Goal: Complete application form: Complete application form

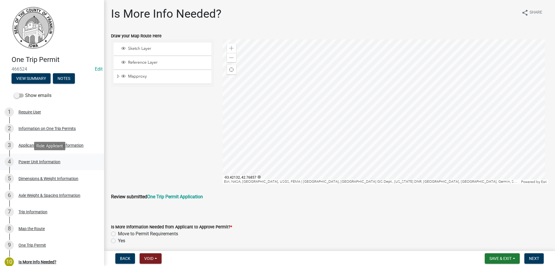
click at [23, 160] on div "Power Unit Information" at bounding box center [40, 162] width 42 height 4
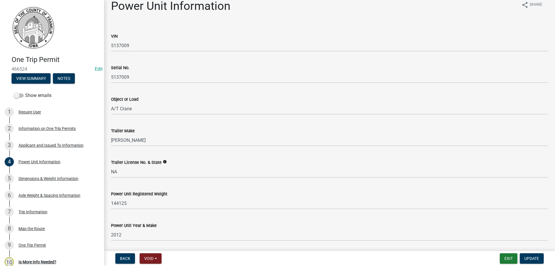
scroll to position [5, 0]
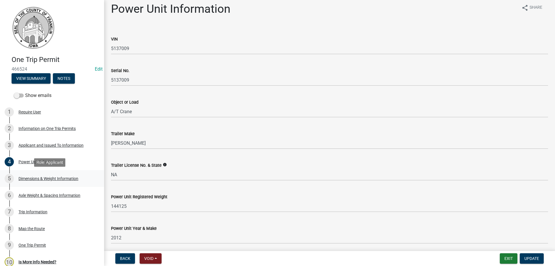
click at [49, 176] on div "Dimensions & Weight Information" at bounding box center [49, 178] width 60 height 4
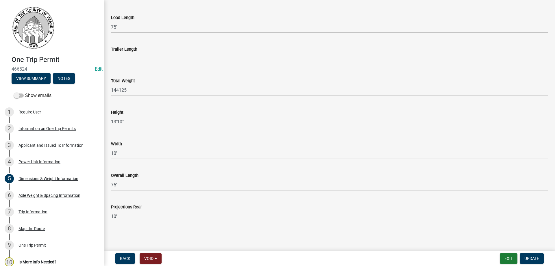
scroll to position [59, 0]
click at [56, 194] on div "Axle Weight & Spacing Information" at bounding box center [50, 195] width 62 height 4
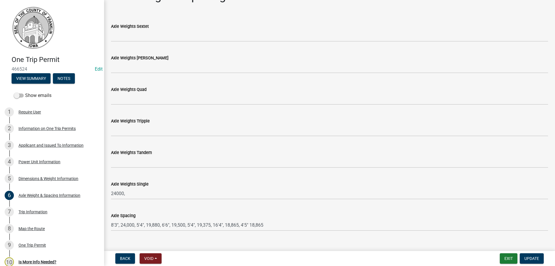
scroll to position [27, 0]
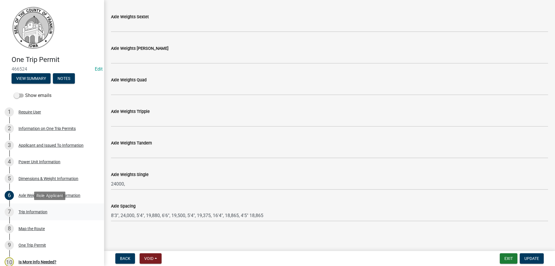
click at [38, 210] on div "Trip Information" at bounding box center [33, 212] width 29 height 4
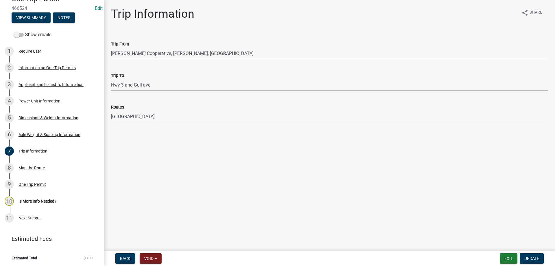
scroll to position [62, 0]
click at [28, 216] on link "11 Next Steps..." at bounding box center [52, 217] width 104 height 17
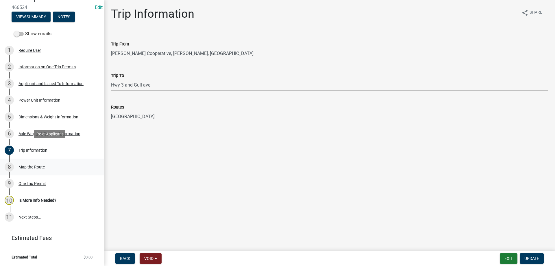
drag, startPoint x: 36, startPoint y: 150, endPoint x: 41, endPoint y: 165, distance: 16.5
click at [36, 150] on div "Trip Information" at bounding box center [33, 150] width 29 height 4
click at [42, 201] on div "Is More Info Needed?" at bounding box center [38, 200] width 38 height 4
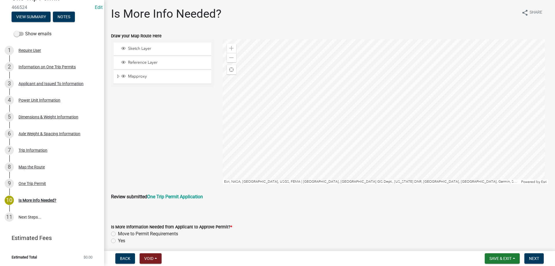
scroll to position [23, 0]
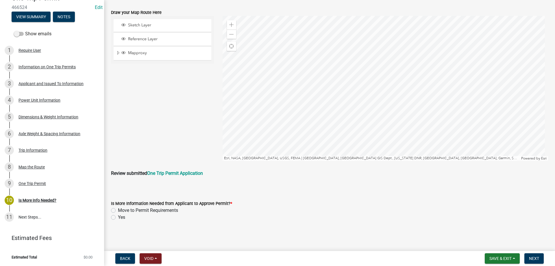
click at [118, 211] on label "Move to Permit Requirements" at bounding box center [148, 210] width 60 height 7
click at [118, 211] on input "Move to Permit Requirements" at bounding box center [120, 209] width 4 height 4
radio input "true"
click at [534, 260] on span "Next" at bounding box center [534, 258] width 10 height 5
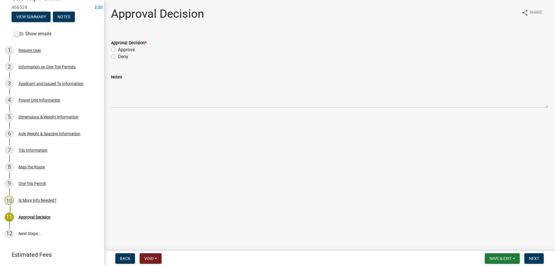
click at [118, 49] on label "Approve" at bounding box center [126, 49] width 17 height 7
click at [118, 49] on input "Approve" at bounding box center [120, 48] width 4 height 4
radio input "true"
click at [536, 257] on span "Next" at bounding box center [534, 258] width 10 height 5
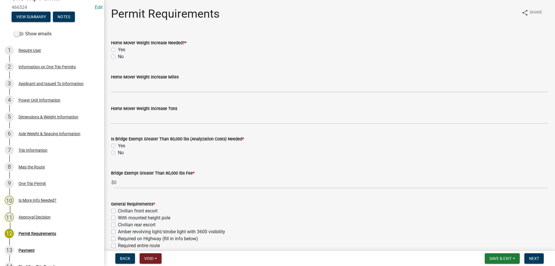
click at [118, 58] on label "No" at bounding box center [121, 56] width 6 height 7
click at [118, 57] on input "No" at bounding box center [120, 55] width 4 height 4
radio input "true"
click at [118, 153] on label "No" at bounding box center [121, 152] width 6 height 7
click at [118, 153] on input "No" at bounding box center [120, 151] width 4 height 4
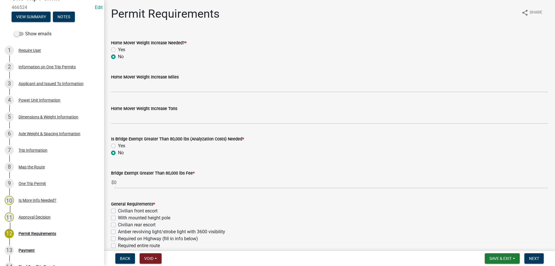
radio input "true"
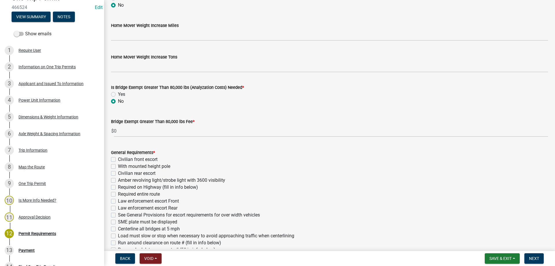
scroll to position [58, 0]
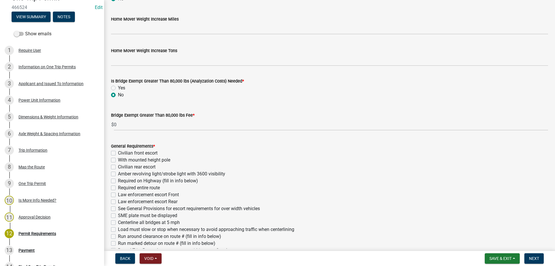
click at [118, 153] on label "Civilian front escort" at bounding box center [138, 153] width 40 height 7
click at [118, 153] on input "Civilian front escort" at bounding box center [120, 152] width 4 height 4
checkbox input "true"
checkbox input "false"
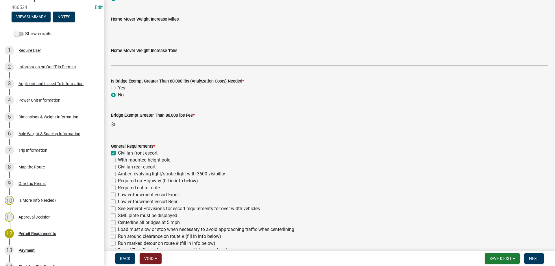
checkbox input "false"
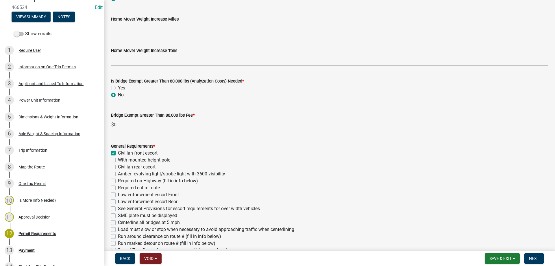
checkbox input "false"
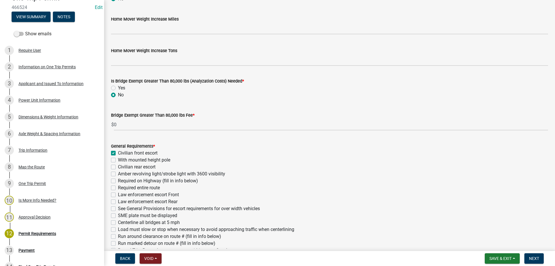
checkbox input "false"
click at [118, 161] on label "With mounted height pole" at bounding box center [144, 159] width 52 height 7
click at [118, 160] on input "With mounted height pole" at bounding box center [120, 158] width 4 height 4
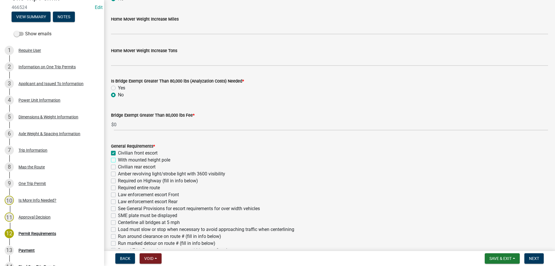
checkbox input "true"
checkbox input "false"
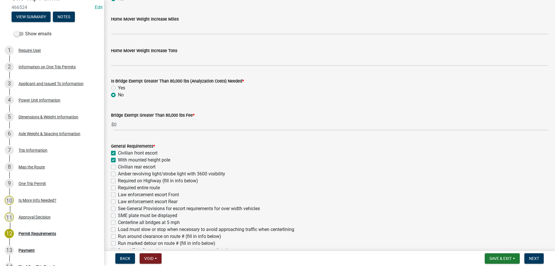
checkbox input "false"
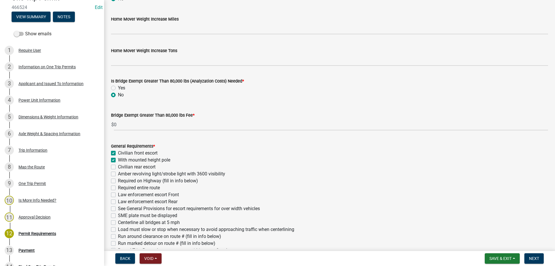
checkbox input "false"
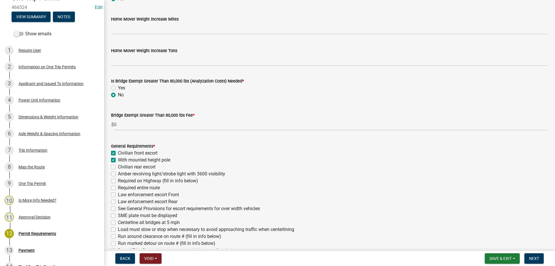
checkbox input "false"
click at [118, 168] on label "Civilian rear escort" at bounding box center [137, 166] width 38 height 7
click at [118, 167] on input "Civilian rear escort" at bounding box center [120, 165] width 4 height 4
checkbox input "true"
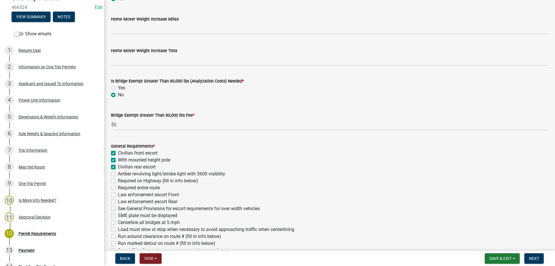
checkbox input "true"
checkbox input "false"
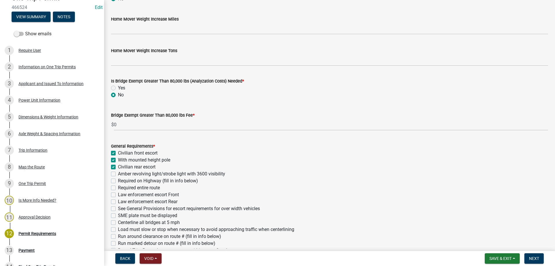
checkbox input "false"
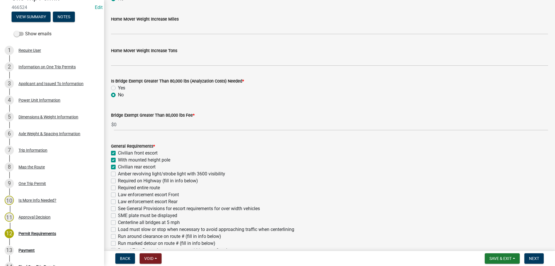
checkbox input "false"
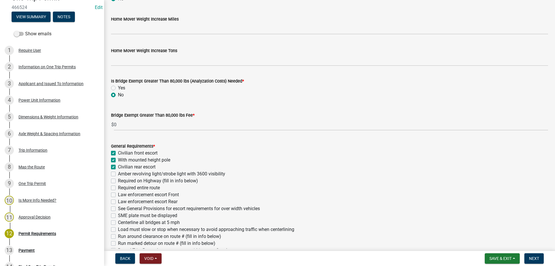
checkbox input "false"
click at [118, 175] on label "Amber revolving light/strobe light with 3600 visibility" at bounding box center [171, 173] width 107 height 7
click at [118, 174] on input "Amber revolving light/strobe light with 3600 visibility" at bounding box center [120, 172] width 4 height 4
checkbox input "true"
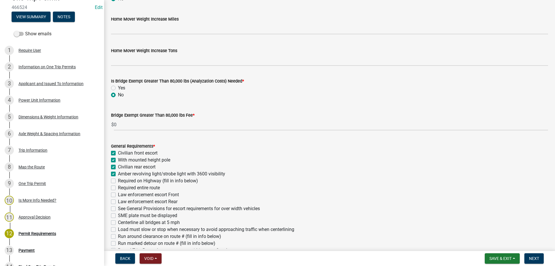
checkbox input "true"
checkbox input "false"
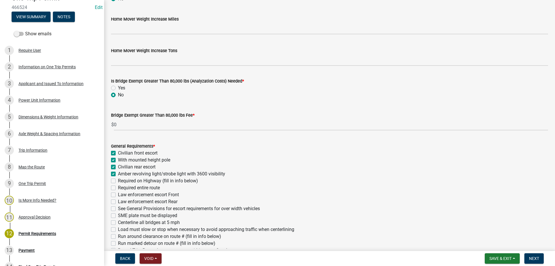
checkbox input "false"
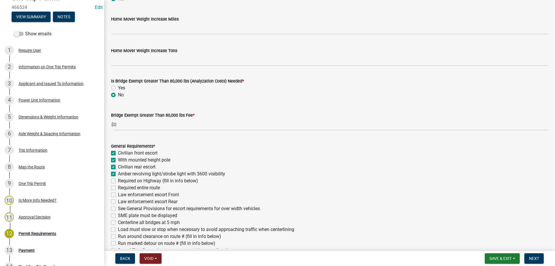
checkbox input "false"
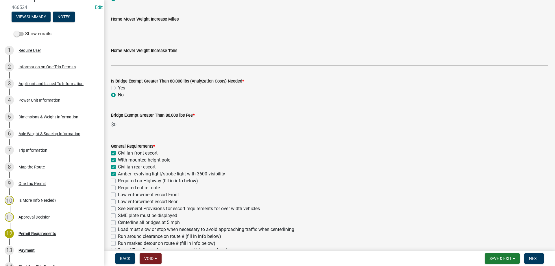
click at [118, 208] on label "See General Provisions for escort requirements for over width vehicles" at bounding box center [189, 208] width 142 height 7
click at [118, 208] on input "See General Provisions for escort requirements for over width vehicles" at bounding box center [120, 207] width 4 height 4
checkbox input "true"
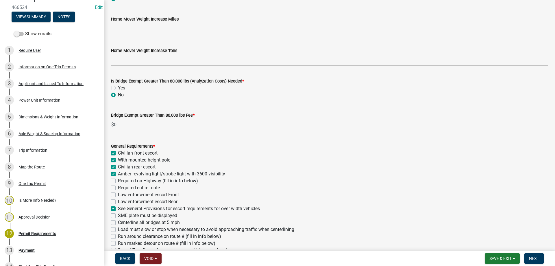
checkbox input "true"
checkbox input "false"
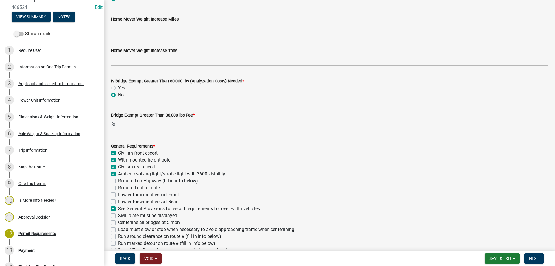
checkbox input "false"
checkbox input "true"
checkbox input "false"
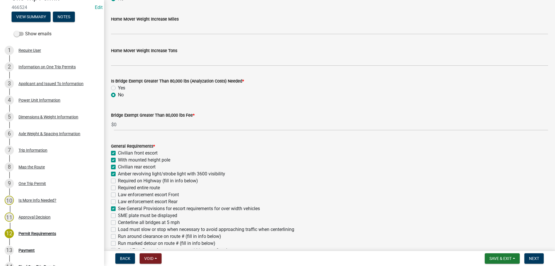
checkbox input "false"
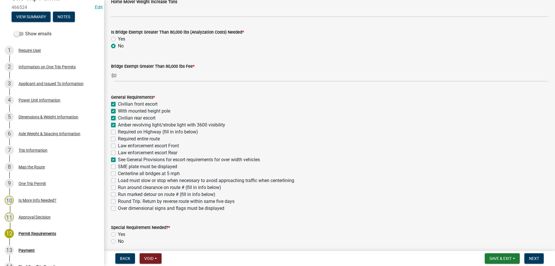
scroll to position [116, 0]
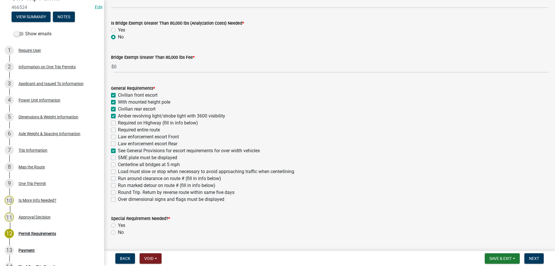
click at [118, 200] on label "Over dimensional signs and flags must be displayed" at bounding box center [171, 199] width 106 height 7
click at [118, 200] on input "Over dimensional signs and flags must be displayed" at bounding box center [120, 198] width 4 height 4
checkbox input "true"
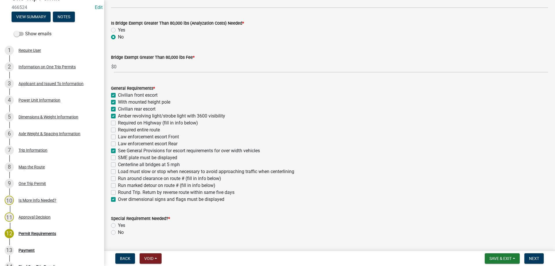
checkbox input "true"
checkbox input "false"
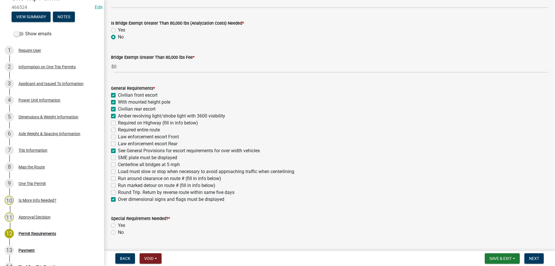
checkbox input "false"
checkbox input "true"
checkbox input "false"
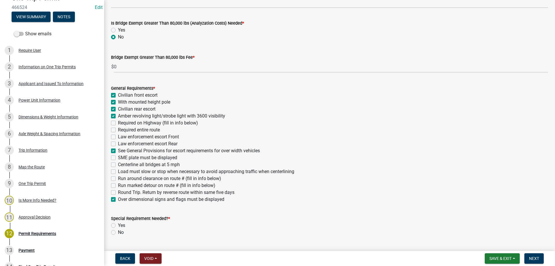
checkbox input "false"
checkbox input "true"
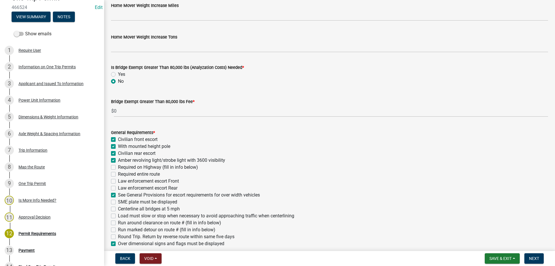
scroll to position [58, 0]
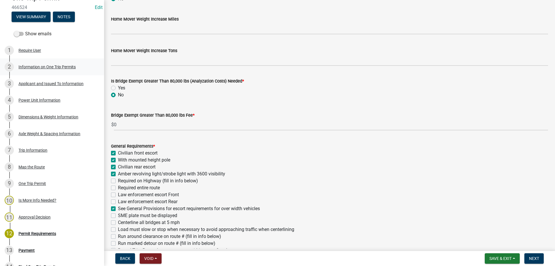
click at [32, 65] on div "Information on One Trip Permits" at bounding box center [47, 67] width 57 height 4
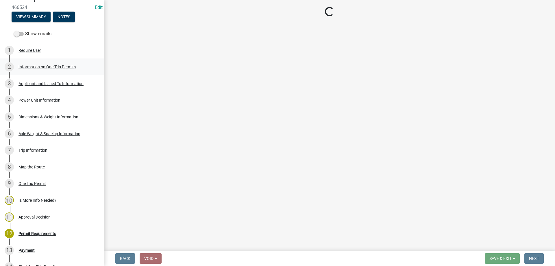
scroll to position [0, 0]
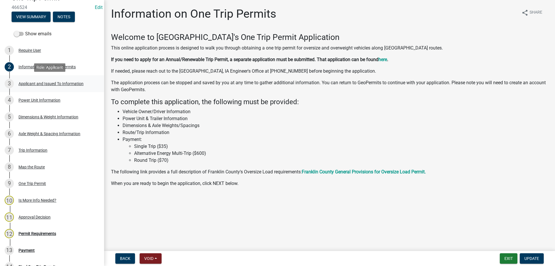
click at [44, 84] on div "Applicant and Issued To Information" at bounding box center [51, 84] width 65 height 4
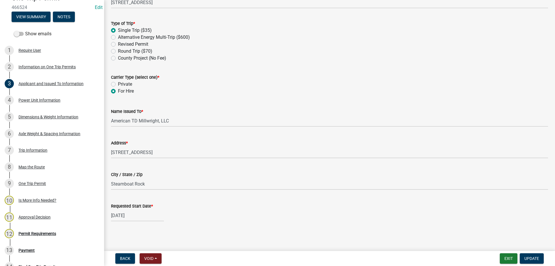
scroll to position [209, 0]
click at [35, 101] on div "Power Unit Information" at bounding box center [40, 100] width 42 height 4
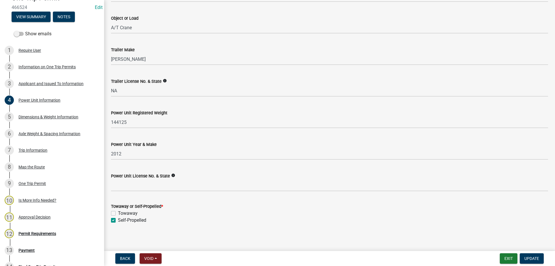
scroll to position [92, 0]
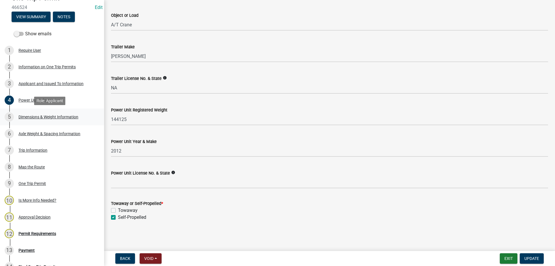
click at [34, 115] on div "Dimensions & Weight Information" at bounding box center [49, 117] width 60 height 4
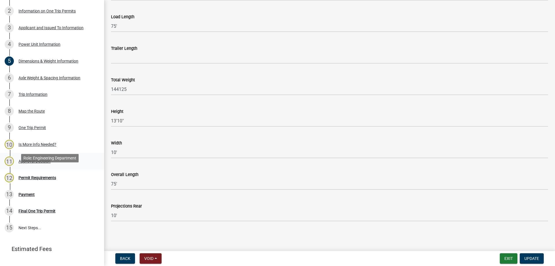
scroll to position [119, 0]
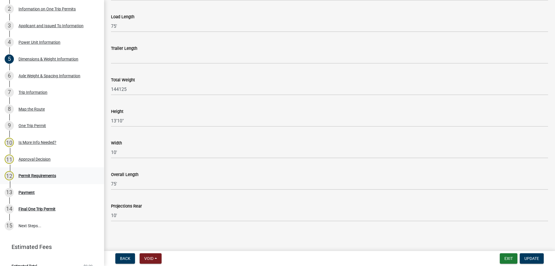
click at [36, 174] on div "Permit Requirements" at bounding box center [38, 176] width 38 height 4
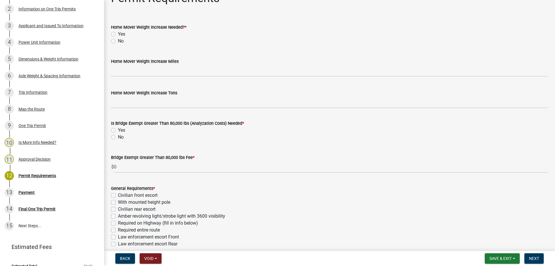
scroll to position [29, 0]
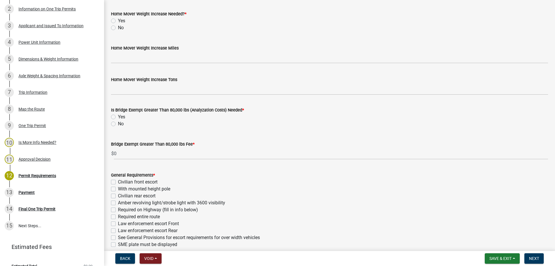
click at [118, 29] on label "No" at bounding box center [121, 27] width 6 height 7
click at [118, 28] on input "No" at bounding box center [120, 26] width 4 height 4
radio input "true"
click at [118, 123] on label "No" at bounding box center [121, 123] width 6 height 7
click at [118, 123] on input "No" at bounding box center [120, 122] width 4 height 4
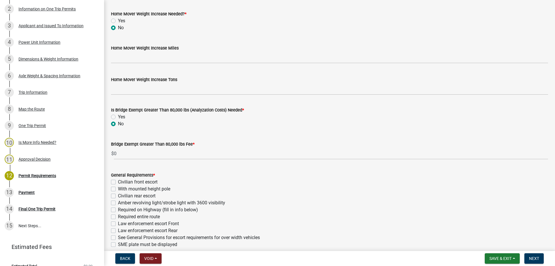
radio input "true"
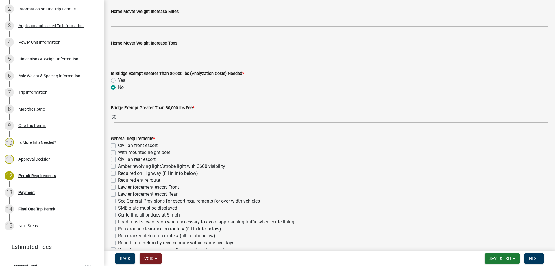
scroll to position [87, 0]
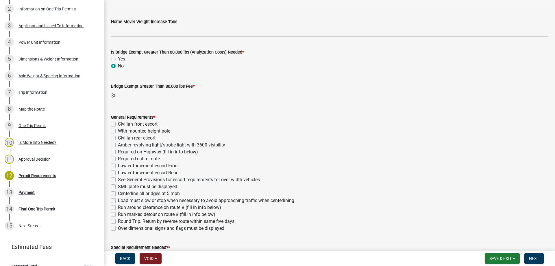
drag, startPoint x: 114, startPoint y: 123, endPoint x: 115, endPoint y: 126, distance: 3.0
click at [118, 123] on label "Civilian front escort" at bounding box center [138, 124] width 40 height 7
click at [118, 123] on input "Civilian front escort" at bounding box center [120, 123] width 4 height 4
checkbox input "true"
checkbox input "false"
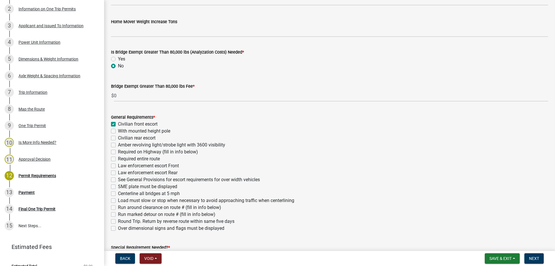
checkbox input "false"
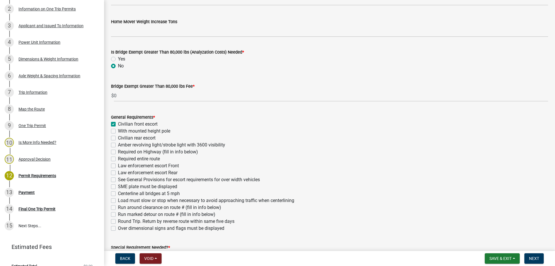
checkbox input "false"
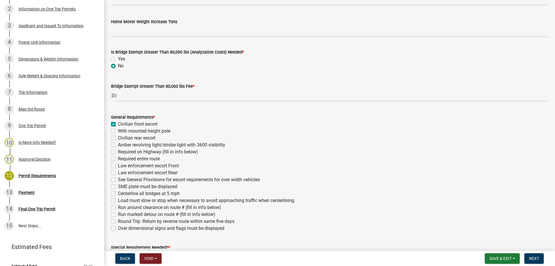
checkbox input "false"
click at [118, 130] on label "With mounted height pole" at bounding box center [144, 131] width 52 height 7
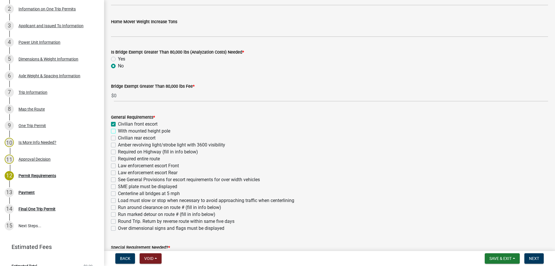
click at [118, 130] on input "With mounted height pole" at bounding box center [120, 130] width 4 height 4
checkbox input "true"
checkbox input "false"
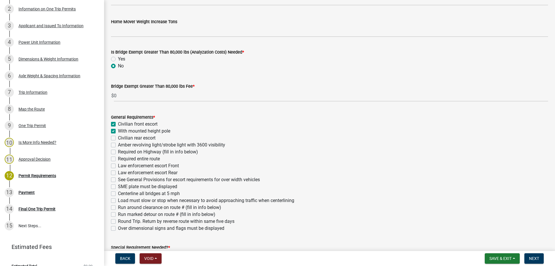
checkbox input "false"
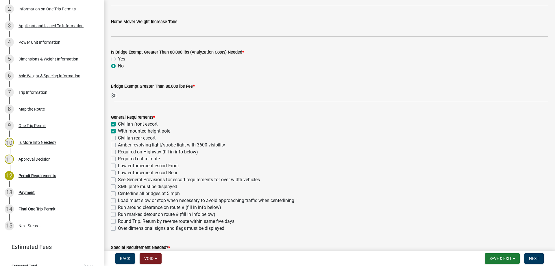
checkbox input "false"
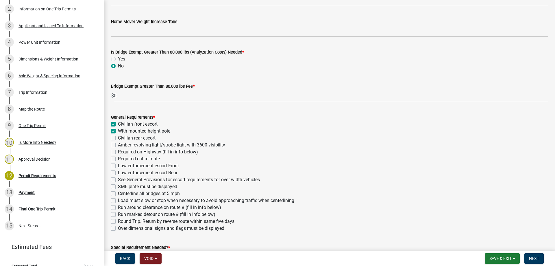
checkbox input "false"
click at [118, 136] on label "Civilian rear escort" at bounding box center [137, 137] width 38 height 7
click at [118, 136] on input "Civilian rear escort" at bounding box center [120, 136] width 4 height 4
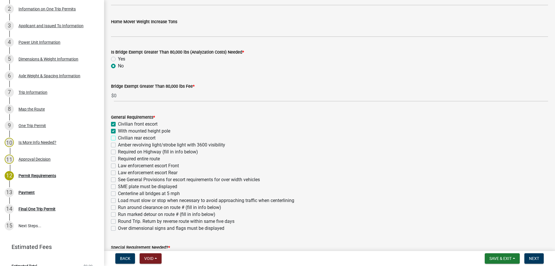
checkbox input "true"
checkbox input "false"
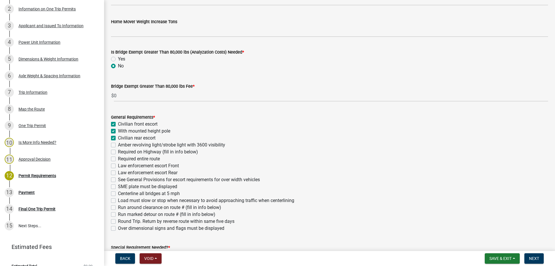
checkbox input "false"
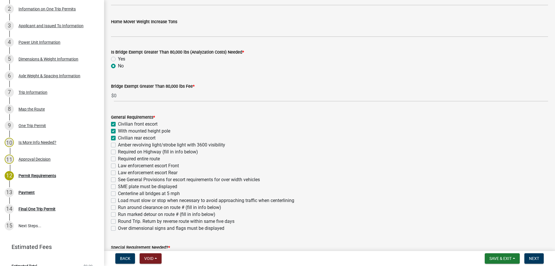
checkbox input "false"
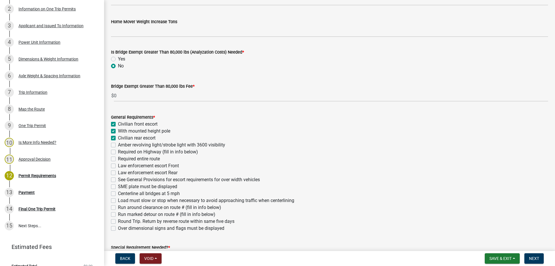
checkbox input "false"
click at [118, 143] on label "Amber revolving light/strobe light with 3600 visibility" at bounding box center [171, 144] width 107 height 7
click at [118, 143] on input "Amber revolving light/strobe light with 3600 visibility" at bounding box center [120, 143] width 4 height 4
checkbox input "true"
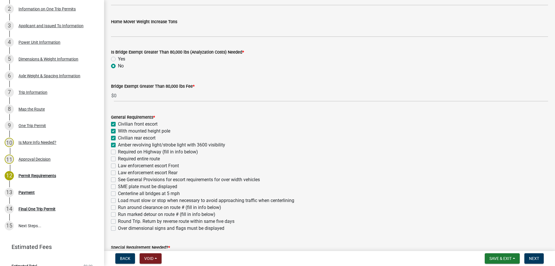
checkbox input "true"
checkbox input "false"
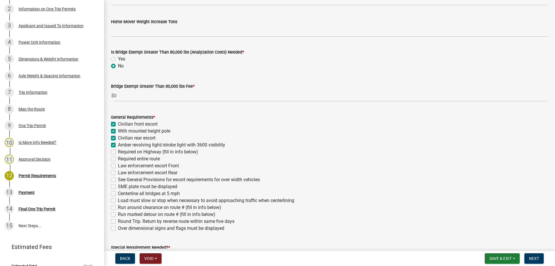
checkbox input "false"
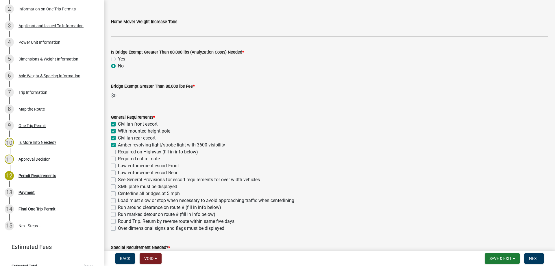
checkbox input "false"
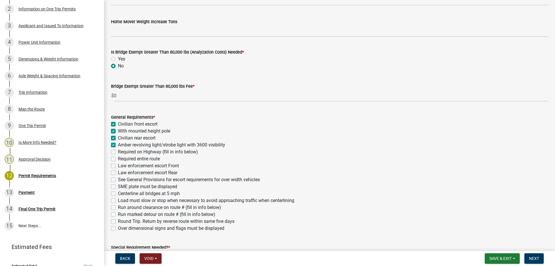
checkbox input "false"
click at [118, 179] on label "See General Provisions for escort requirements for over width vehicles" at bounding box center [189, 179] width 142 height 7
click at [118, 179] on input "See General Provisions for escort requirements for over width vehicles" at bounding box center [120, 178] width 4 height 4
checkbox input "true"
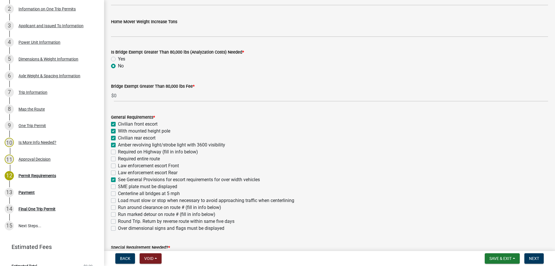
checkbox input "true"
checkbox input "false"
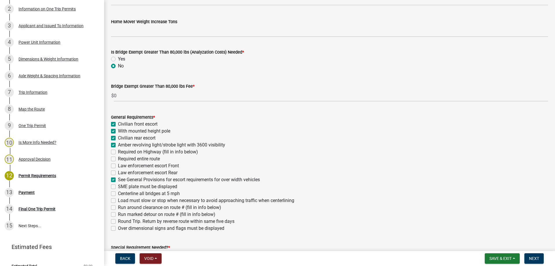
checkbox input "false"
checkbox input "true"
checkbox input "false"
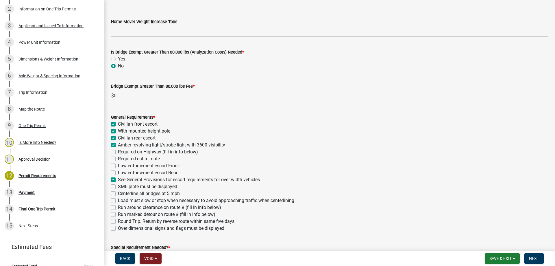
checkbox input "false"
click at [118, 229] on label "Over dimensional signs and flags must be displayed" at bounding box center [171, 228] width 106 height 7
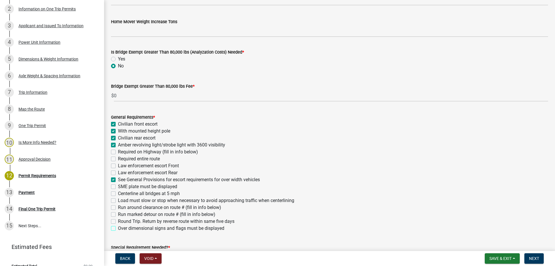
click at [118, 228] on input "Over dimensional signs and flags must be displayed" at bounding box center [120, 227] width 4 height 4
checkbox input "true"
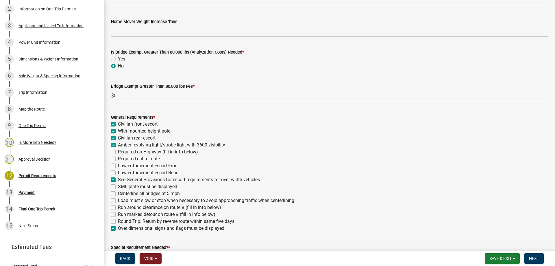
checkbox input "true"
checkbox input "false"
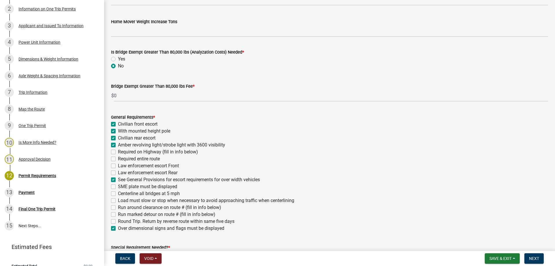
checkbox input "true"
checkbox input "false"
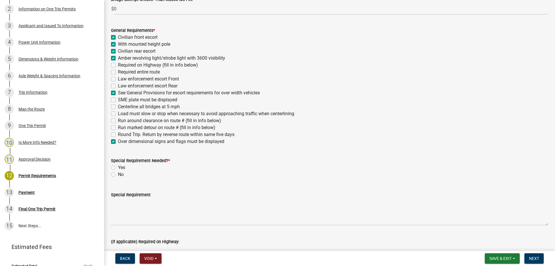
scroll to position [202, 0]
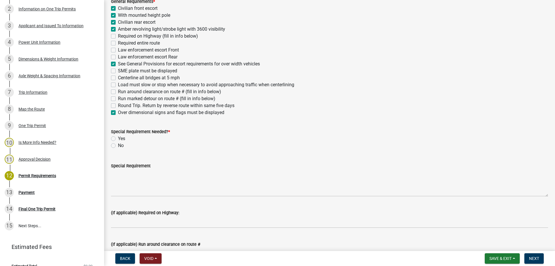
click at [118, 145] on label "No" at bounding box center [121, 145] width 6 height 7
click at [118, 145] on input "No" at bounding box center [120, 144] width 4 height 4
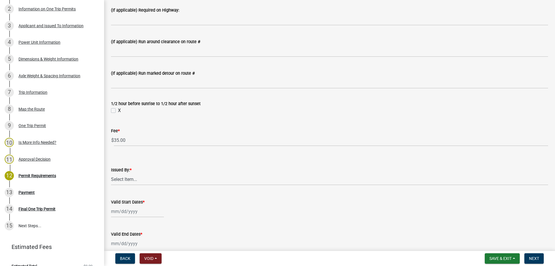
scroll to position [434, 0]
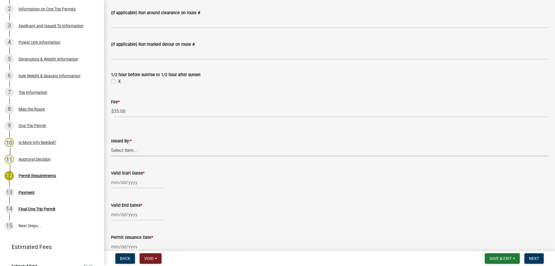
click at [121, 152] on select "Select Item... Jeff Baltes Layne Walvatne Susan Shier John Waddingham" at bounding box center [329, 150] width 437 height 12
click at [111, 144] on select "Select Item... Jeff Baltes Layne Walvatne Susan Shier John Waddingham" at bounding box center [329, 150] width 437 height 12
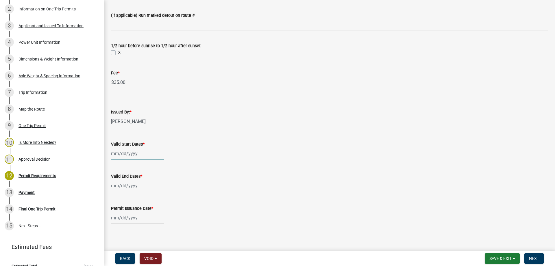
click at [111, 155] on div at bounding box center [137, 154] width 53 height 12
click at [133, 211] on div "20" at bounding box center [135, 211] width 9 height 9
click at [116, 181] on div at bounding box center [137, 186] width 53 height 12
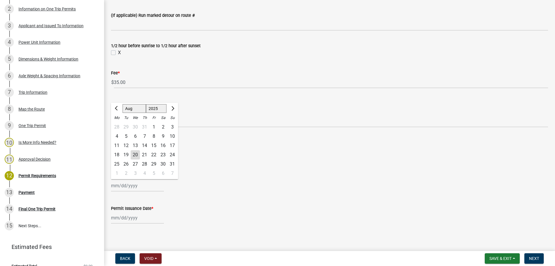
click at [125, 163] on div "26" at bounding box center [125, 163] width 9 height 9
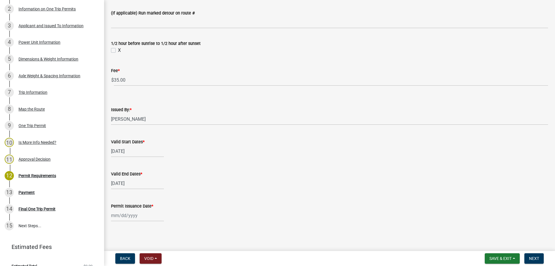
scroll to position [466, 0]
click at [118, 214] on div at bounding box center [137, 215] width 53 height 12
click at [134, 181] on div "20" at bounding box center [135, 183] width 9 height 9
click at [535, 257] on span "Next" at bounding box center [534, 258] width 10 height 5
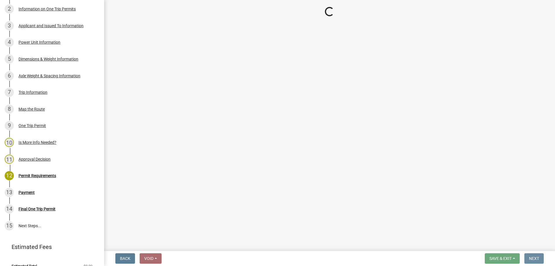
scroll to position [0, 0]
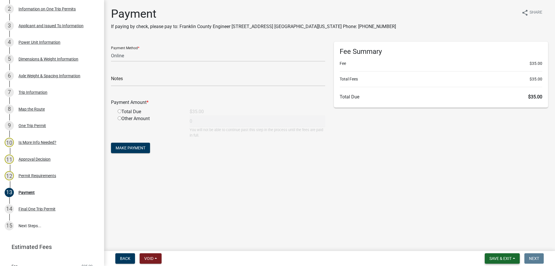
click at [504, 257] on span "Save & Exit" at bounding box center [501, 258] width 22 height 5
click at [486, 243] on button "Save & Exit" at bounding box center [497, 243] width 46 height 14
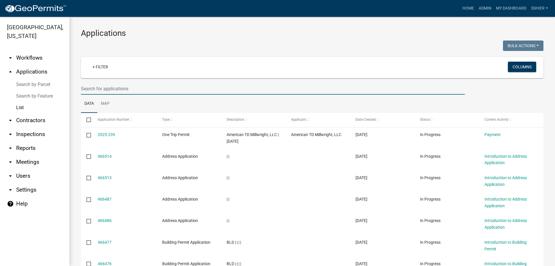
click at [169, 91] on input "text" at bounding box center [273, 89] width 384 height 12
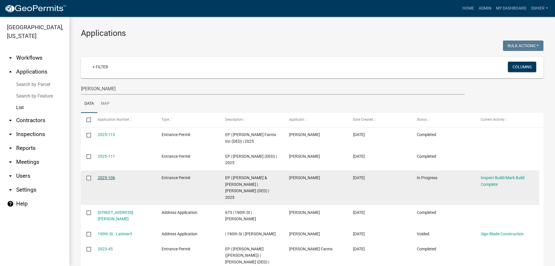
click at [103, 177] on link "2025-106" at bounding box center [106, 177] width 17 height 5
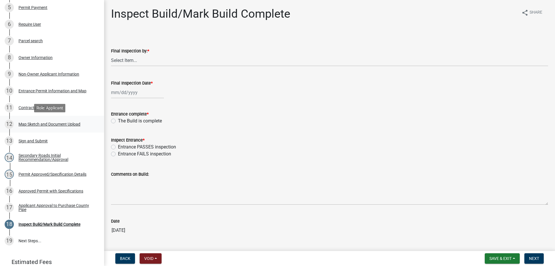
scroll to position [174, 0]
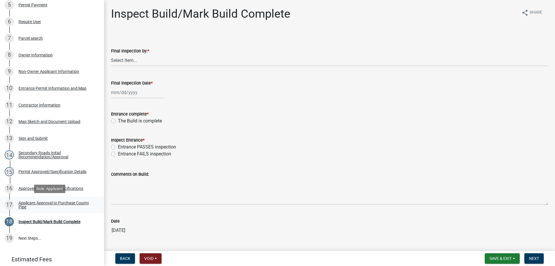
click at [54, 201] on div "Applicant Approval to Purchase County Pipe" at bounding box center [57, 205] width 76 height 8
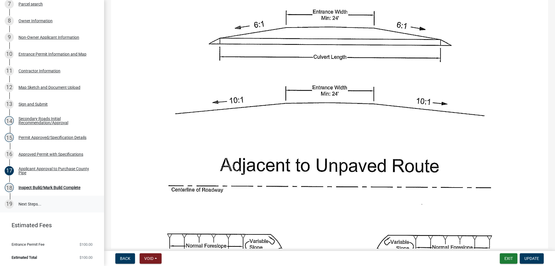
scroll to position [208, 0]
click at [506, 258] on button "Exit" at bounding box center [509, 258] width 18 height 10
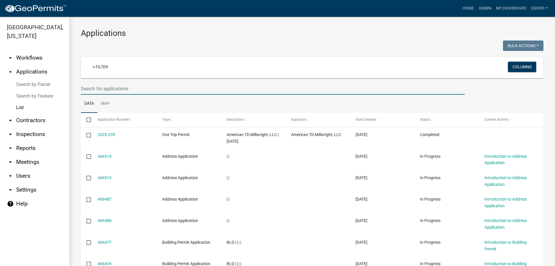
click at [91, 91] on input "text" at bounding box center [273, 89] width 384 height 12
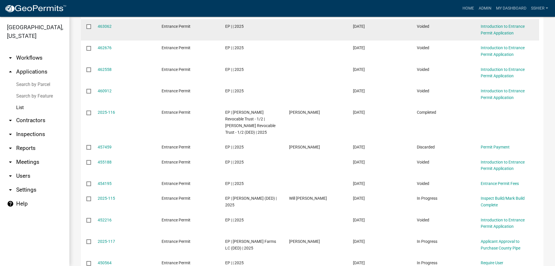
scroll to position [174, 0]
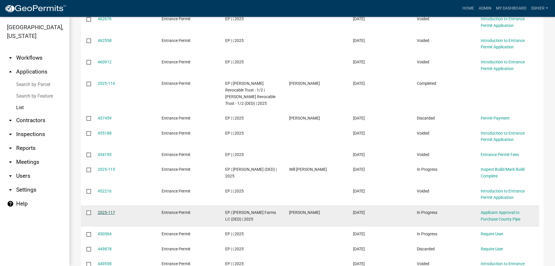
click at [101, 211] on link "2025-117" at bounding box center [106, 212] width 17 height 5
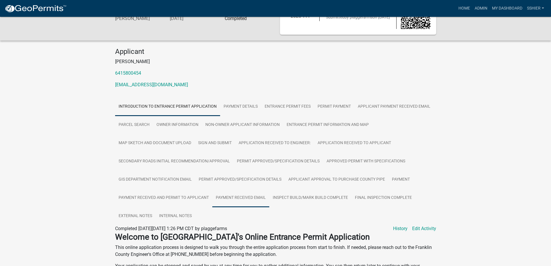
scroll to position [58, 0]
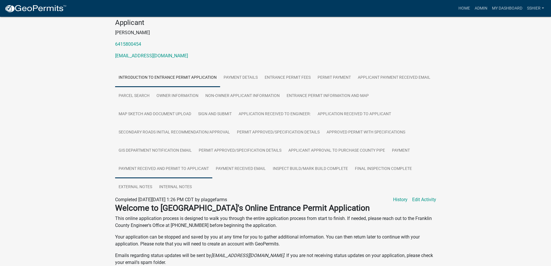
click at [187, 171] on link "Payment Received and Permit to Applicant" at bounding box center [163, 169] width 97 height 19
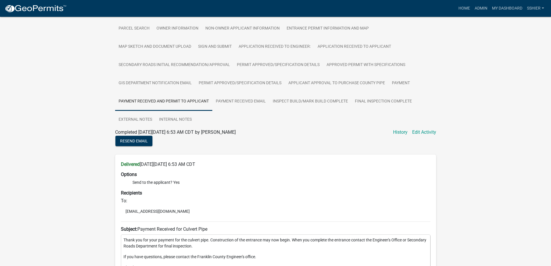
scroll to position [115, 0]
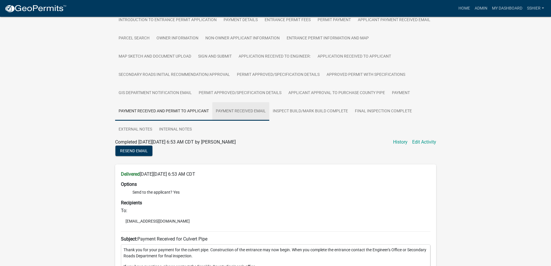
click at [237, 114] on link "Payment Received Email" at bounding box center [240, 111] width 57 height 19
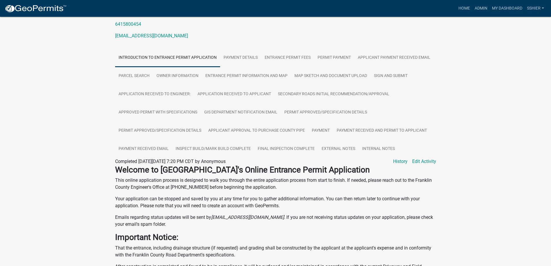
scroll to position [87, 0]
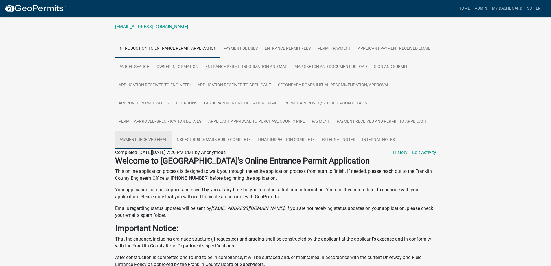
click at [150, 140] on link "Payment Received Email" at bounding box center [143, 140] width 57 height 19
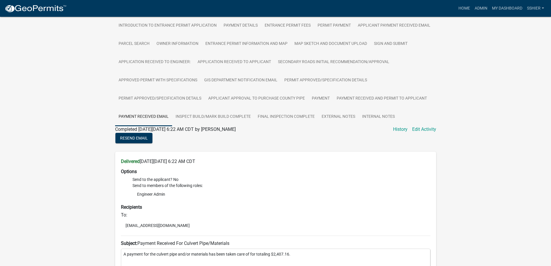
scroll to position [110, 0]
click at [318, 99] on link "Payment" at bounding box center [320, 99] width 25 height 19
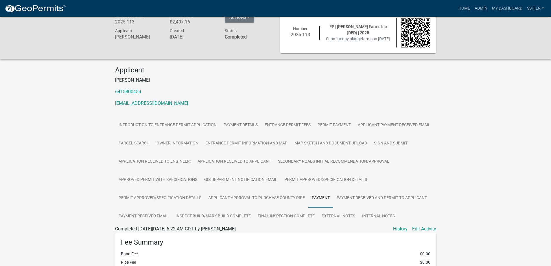
scroll to position [0, 0]
